Goal: Information Seeking & Learning: Learn about a topic

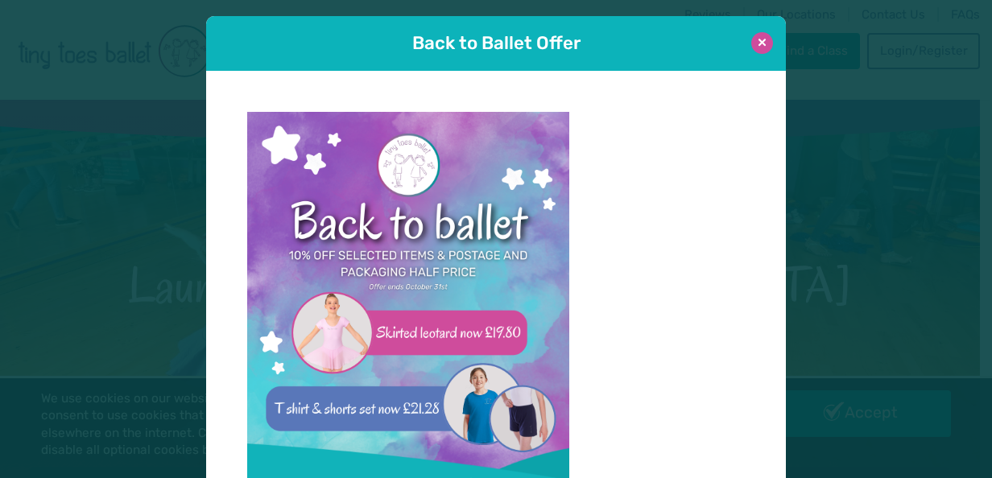
click at [752, 45] on button at bounding box center [762, 43] width 22 height 22
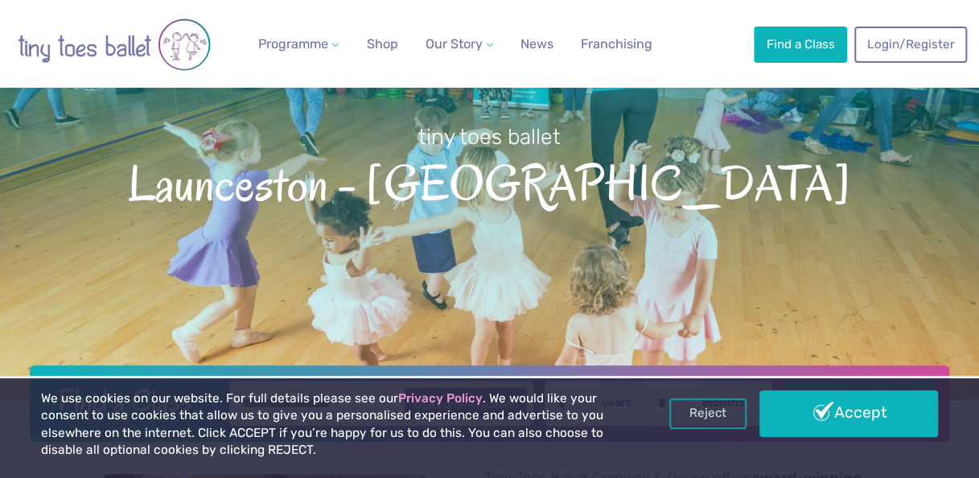
scroll to position [241, 0]
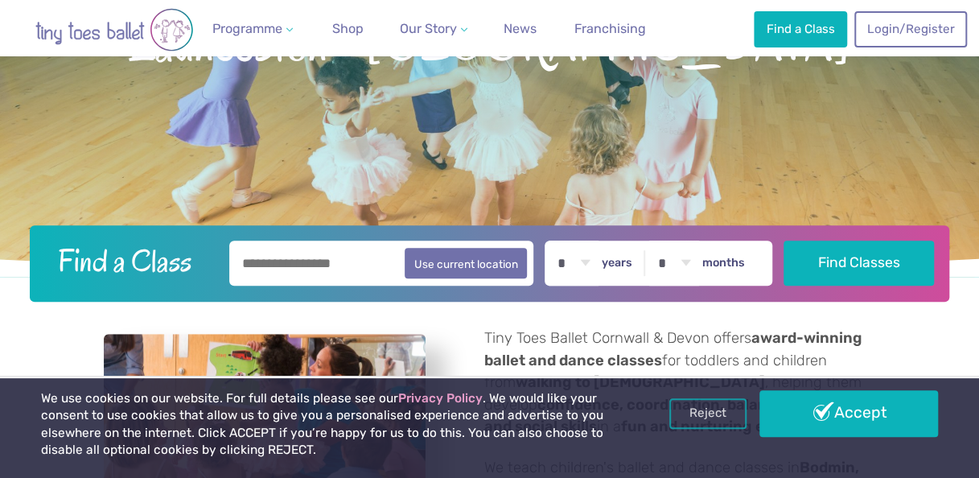
click at [789, 384] on div "We use cookies on our website. For full details please see our Privacy Policy .…" at bounding box center [489, 427] width 979 height 102
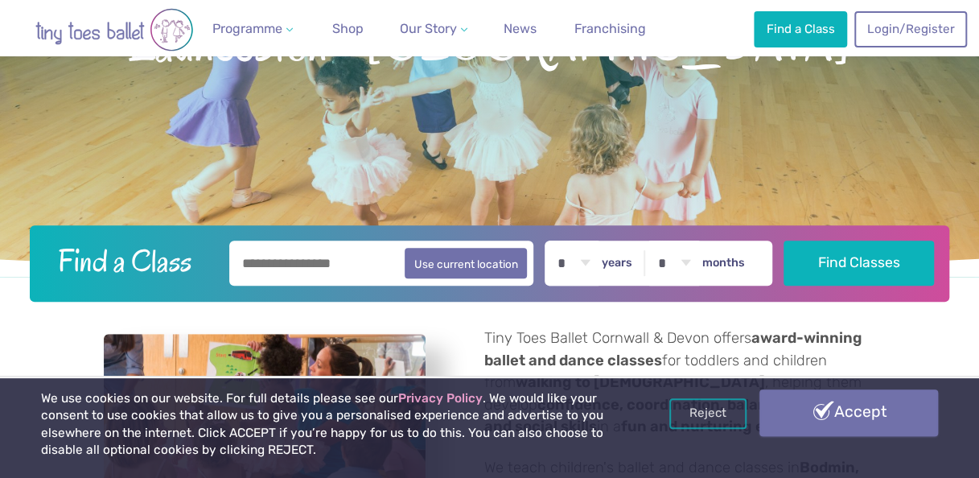
click at [794, 394] on link "Accept" at bounding box center [849, 413] width 179 height 47
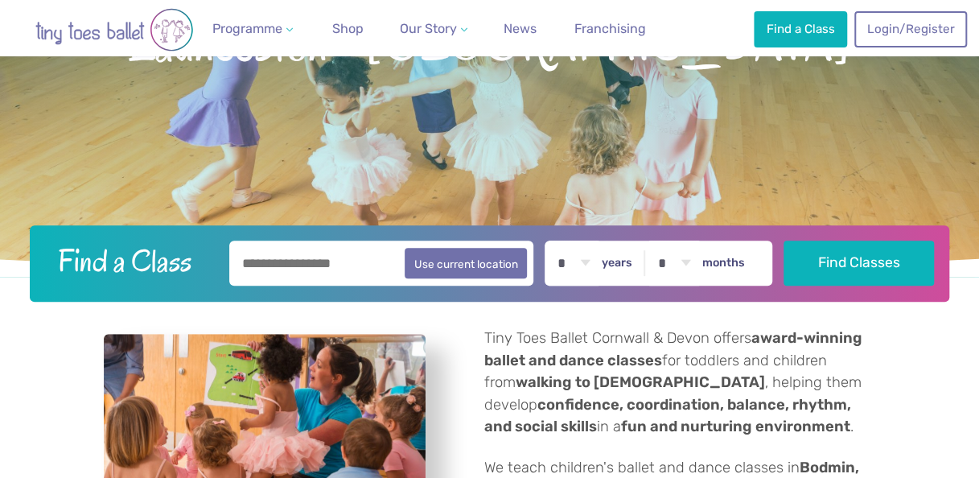
scroll to position [348, 0]
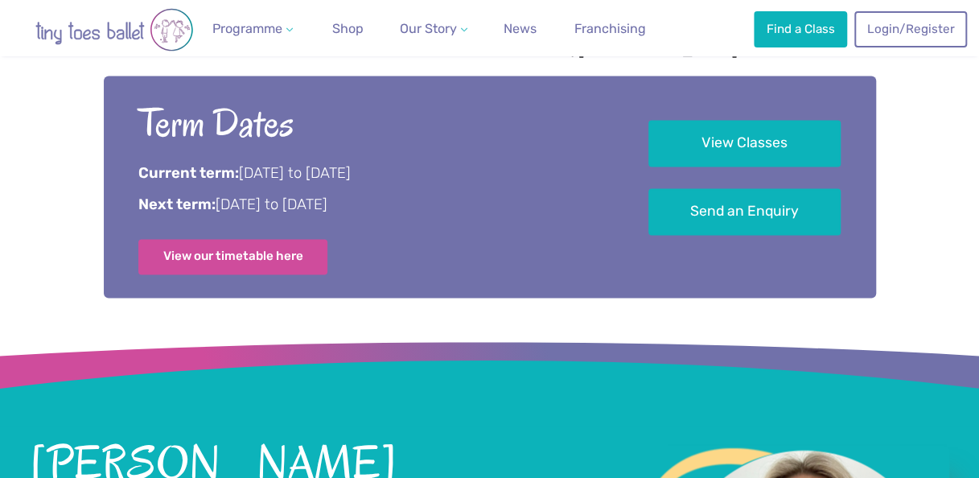
scroll to position [934, 0]
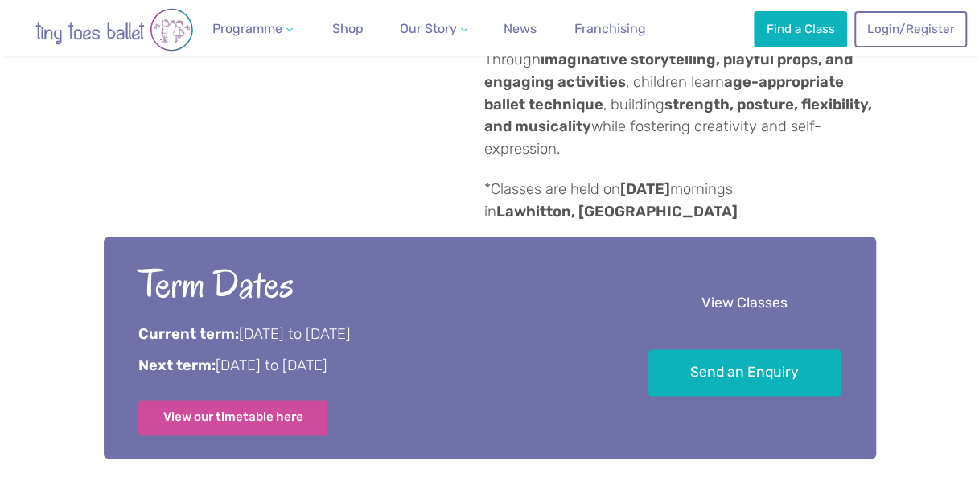
click at [691, 280] on link "View Classes" at bounding box center [745, 303] width 192 height 47
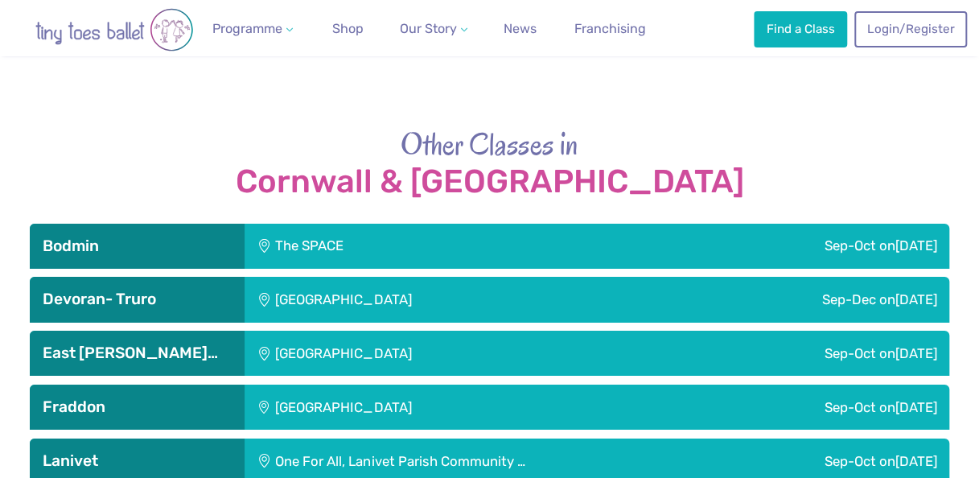
scroll to position [2660, 0]
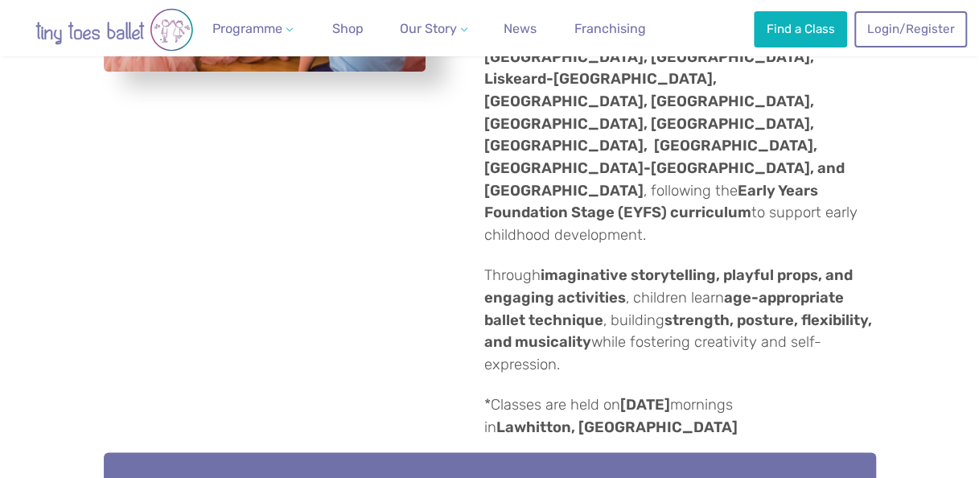
scroll to position [809, 0]
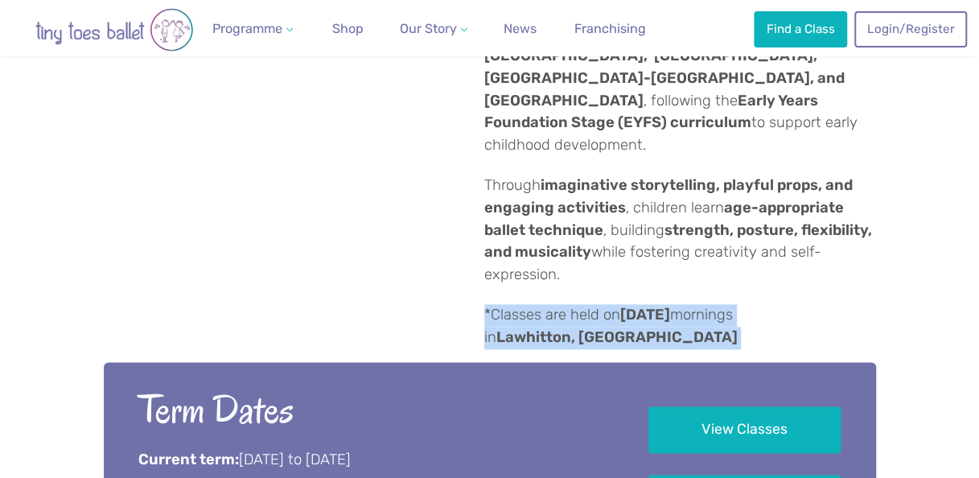
drag, startPoint x: 660, startPoint y: 249, endPoint x: 482, endPoint y: 223, distance: 179.8
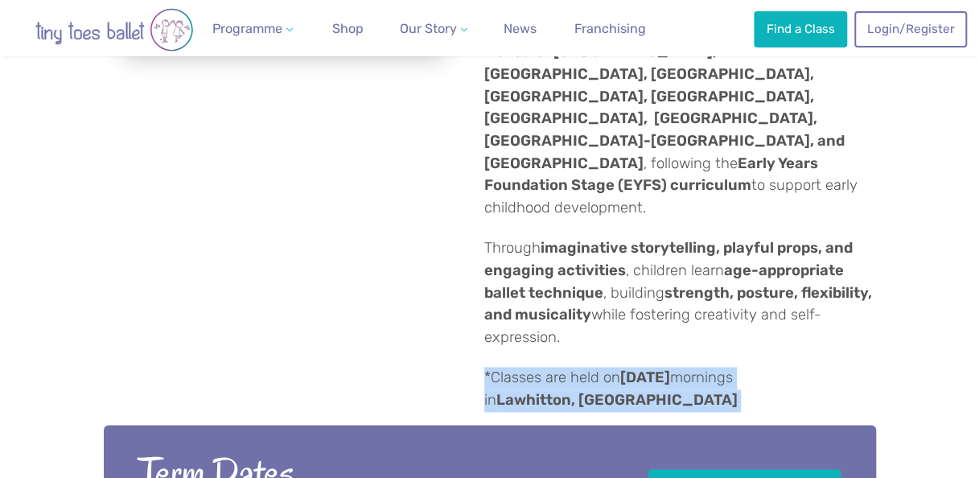
scroll to position [648, 0]
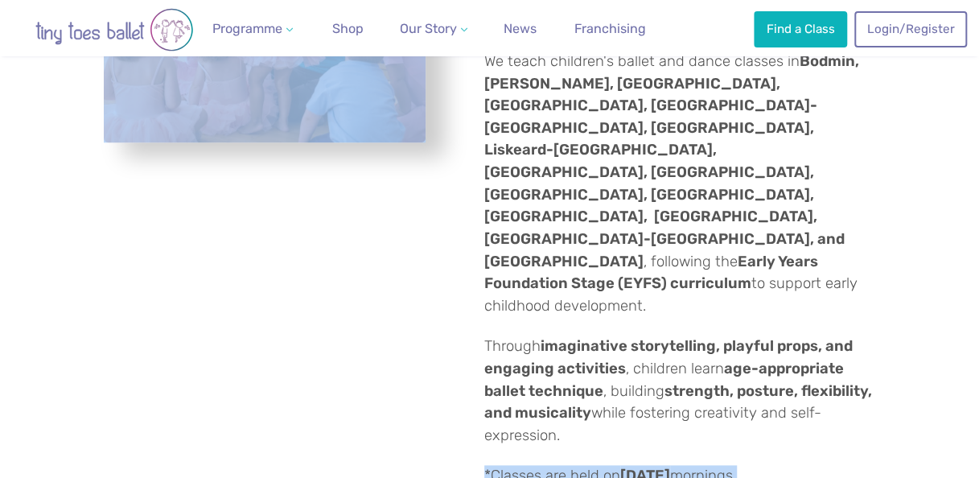
copy div "*Classes are held [DATE] mornings in [GEOGRAPHIC_DATA], [GEOGRAPHIC_DATA]"
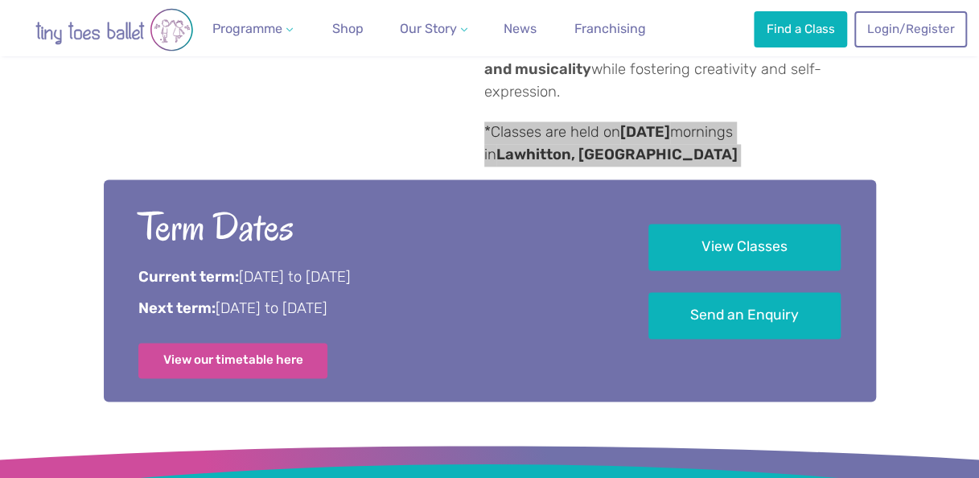
scroll to position [889, 0]
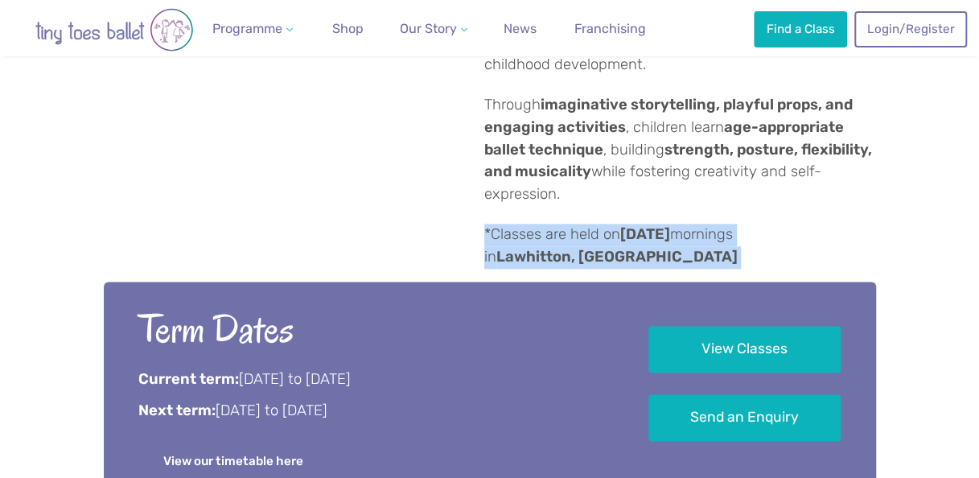
click at [249, 444] on link "View our timetable here" at bounding box center [233, 461] width 190 height 35
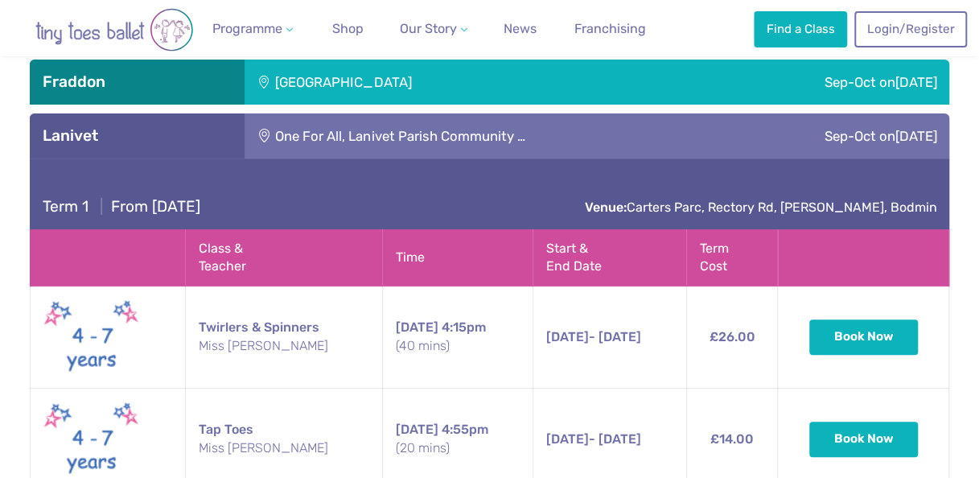
scroll to position [2982, 0]
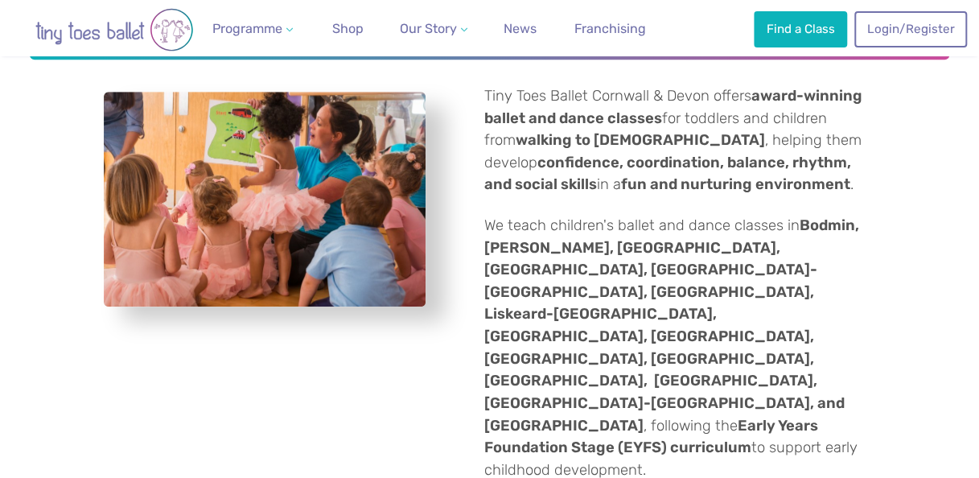
scroll to position [483, 0]
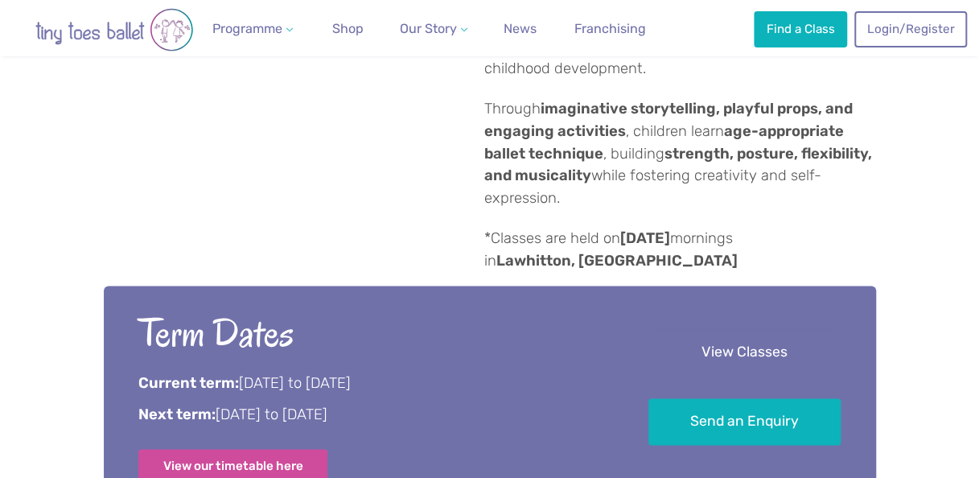
click at [678, 329] on link "View Classes" at bounding box center [745, 352] width 192 height 47
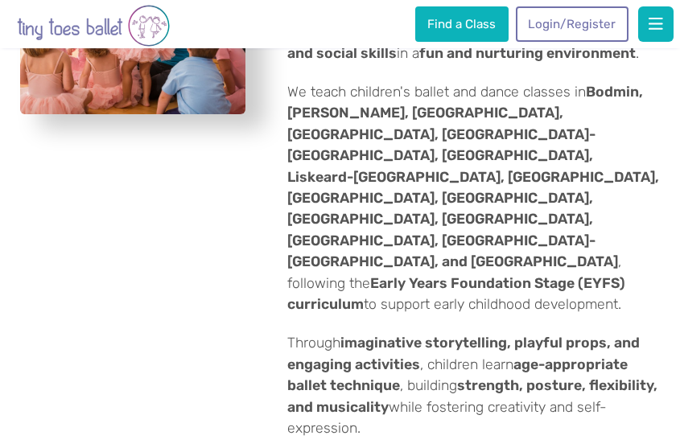
scroll to position [483, 0]
